Goal: Task Accomplishment & Management: Use online tool/utility

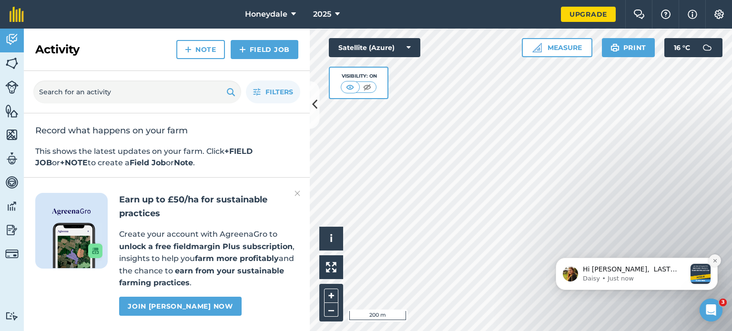
click at [718, 262] on button "Dismiss notification" at bounding box center [715, 261] width 12 height 12
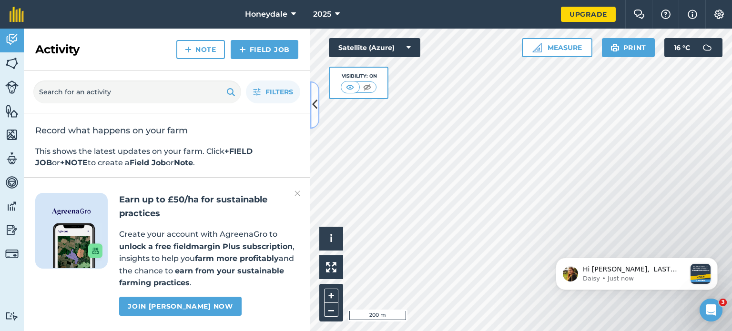
click at [316, 106] on icon at bounding box center [314, 105] width 5 height 17
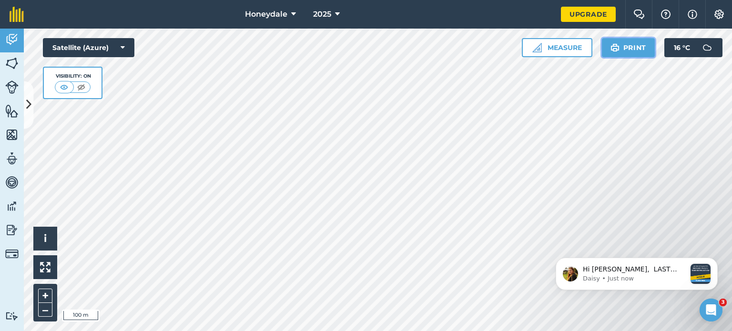
click at [632, 48] on button "Print" at bounding box center [628, 47] width 53 height 19
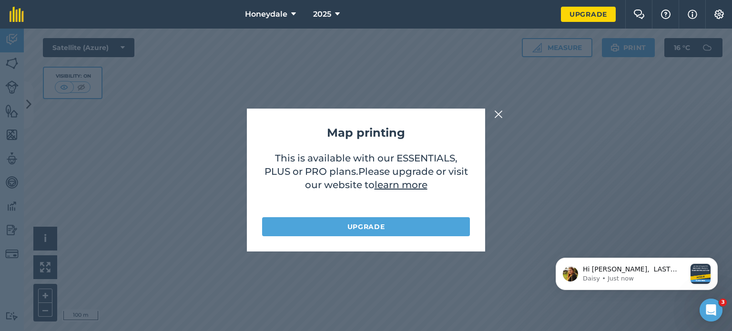
click at [502, 113] on img at bounding box center [498, 114] width 9 height 11
